Goal: Task Accomplishment & Management: Manage account settings

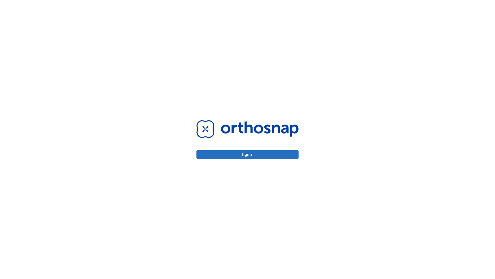
click at [248, 154] on button "Sign in" at bounding box center [248, 154] width 102 height 9
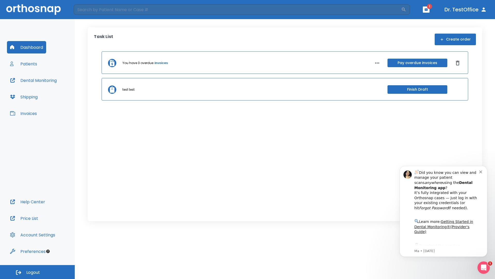
click at [37, 272] on span "Logout" at bounding box center [33, 272] width 14 height 6
